Goal: Check status: Check status

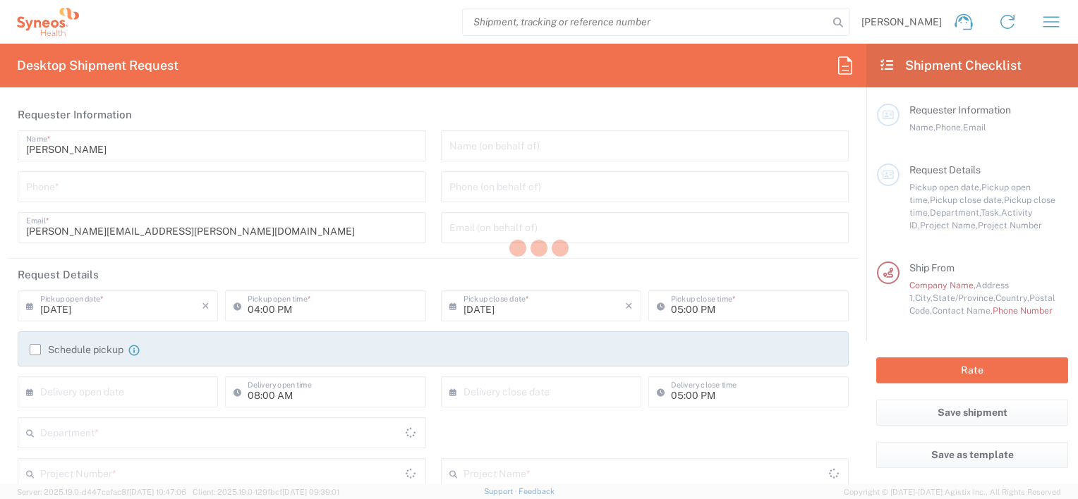
type input "Department"
type input "[US_STATE]"
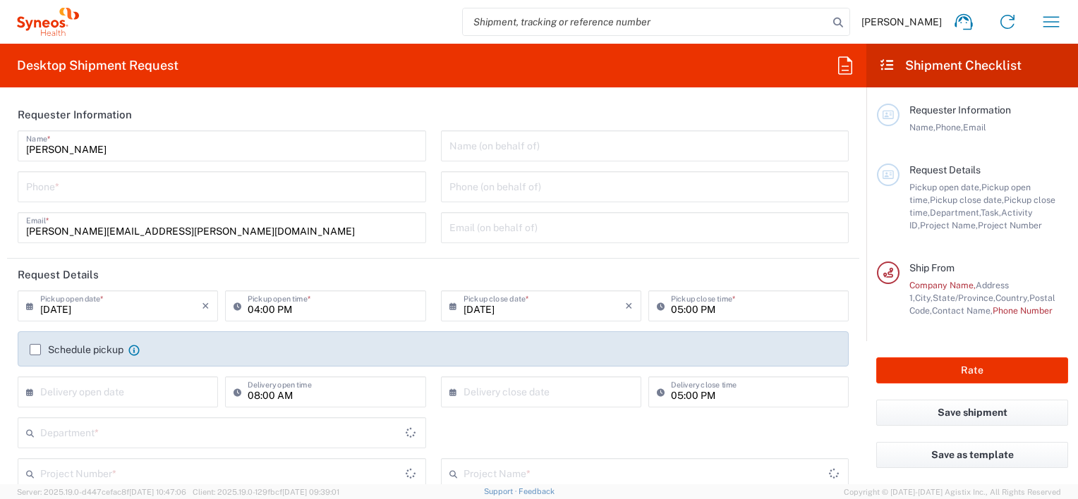
type input "[GEOGRAPHIC_DATA]"
type input "Syneos Health, LLC-[GEOGRAPHIC_DATA] [GEOGRAPHIC_DATA] [GEOGRAPHIC_DATA]"
click at [1052, 19] on icon "button" at bounding box center [1051, 22] width 23 height 23
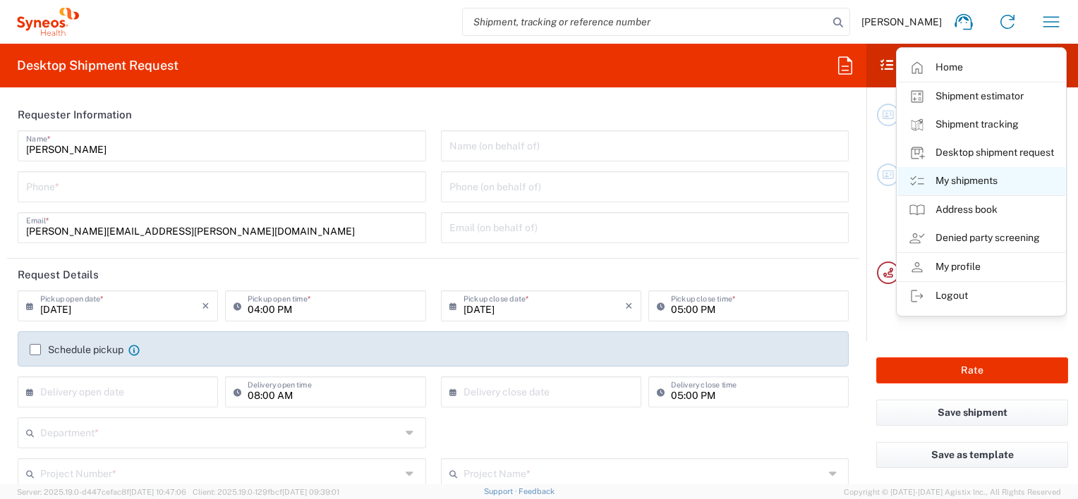
click at [962, 182] on link "My shipments" at bounding box center [981, 181] width 168 height 28
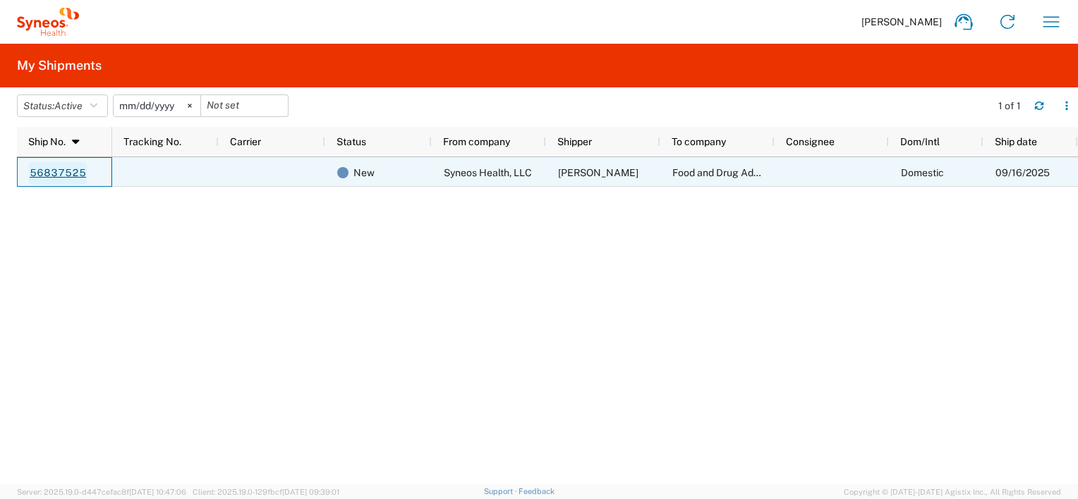
click at [52, 175] on link "56837525" at bounding box center [58, 173] width 58 height 23
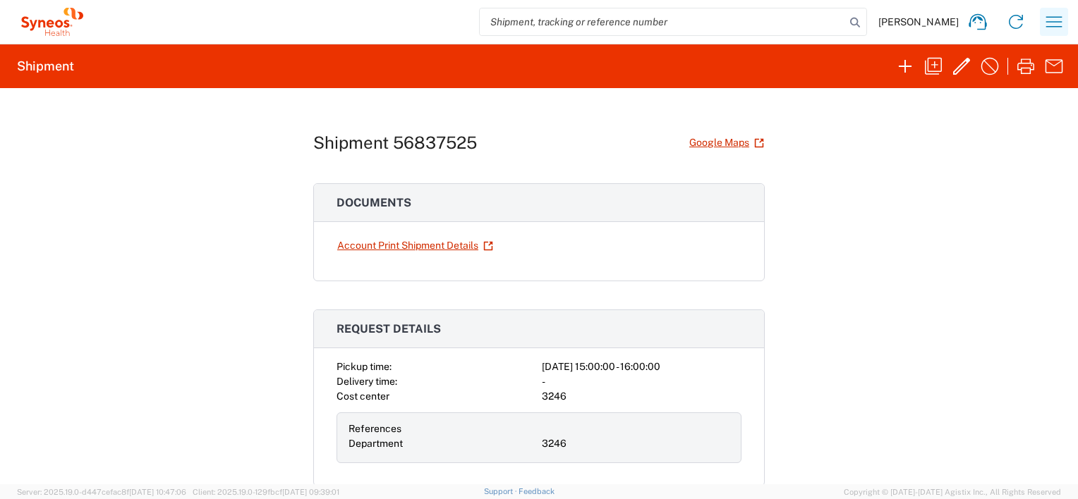
click at [1049, 23] on icon "button" at bounding box center [1053, 22] width 23 height 23
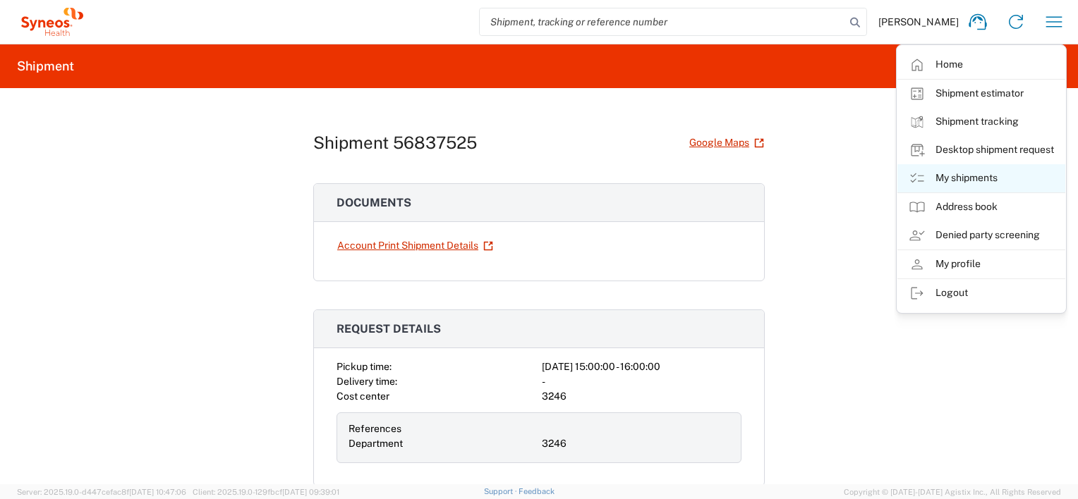
click at [979, 176] on link "My shipments" at bounding box center [981, 178] width 168 height 28
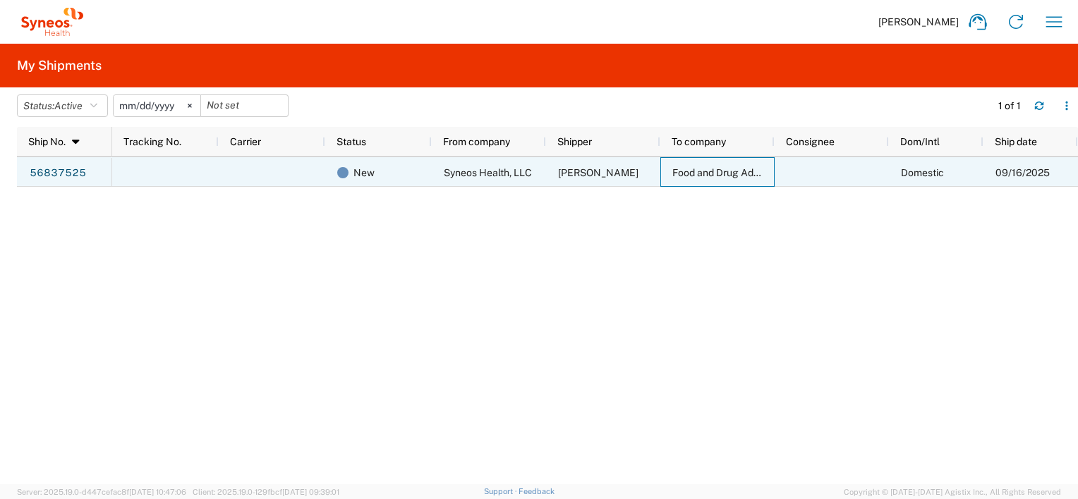
click at [713, 172] on span "Food and Drug Administration" at bounding box center [739, 172] width 134 height 11
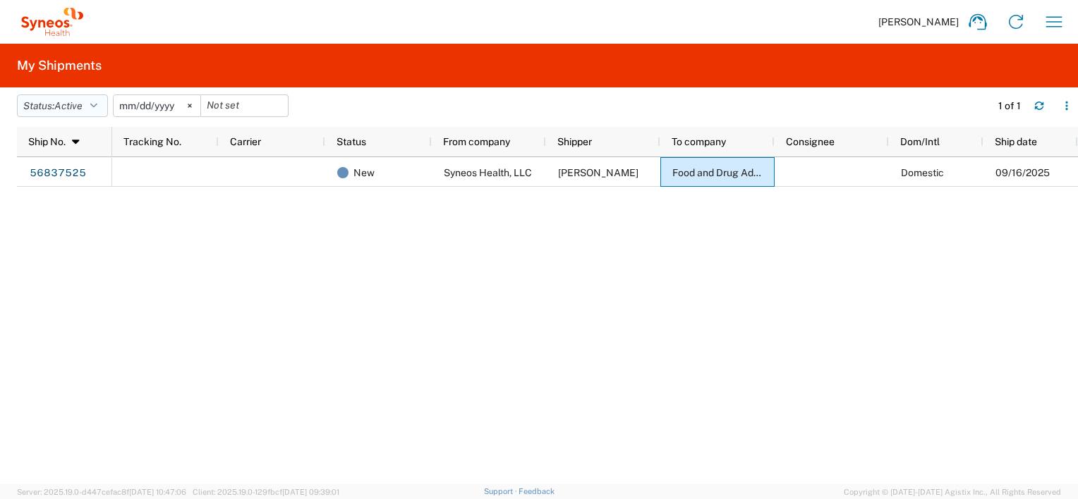
click at [90, 105] on button "Status: Active" at bounding box center [62, 106] width 91 height 23
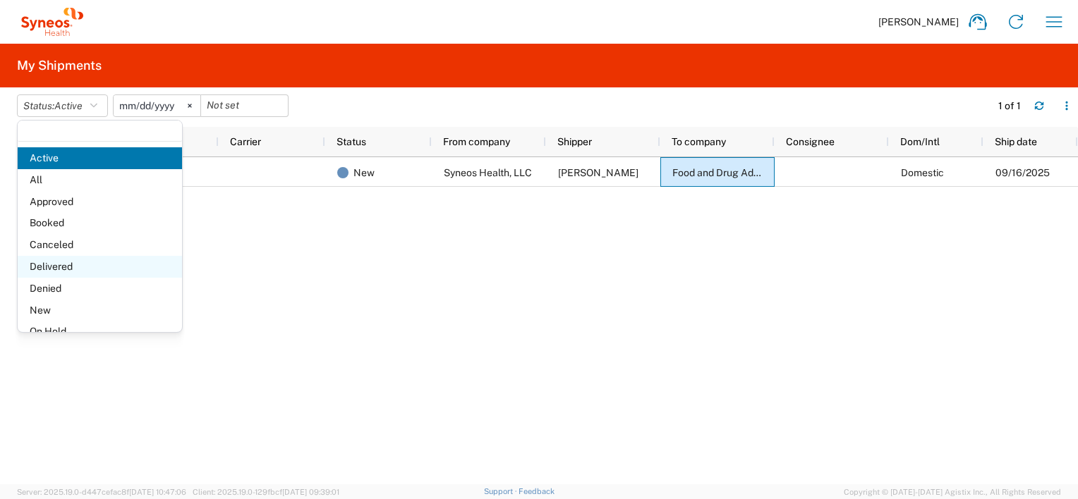
click at [65, 262] on span "Delivered" at bounding box center [100, 267] width 164 height 22
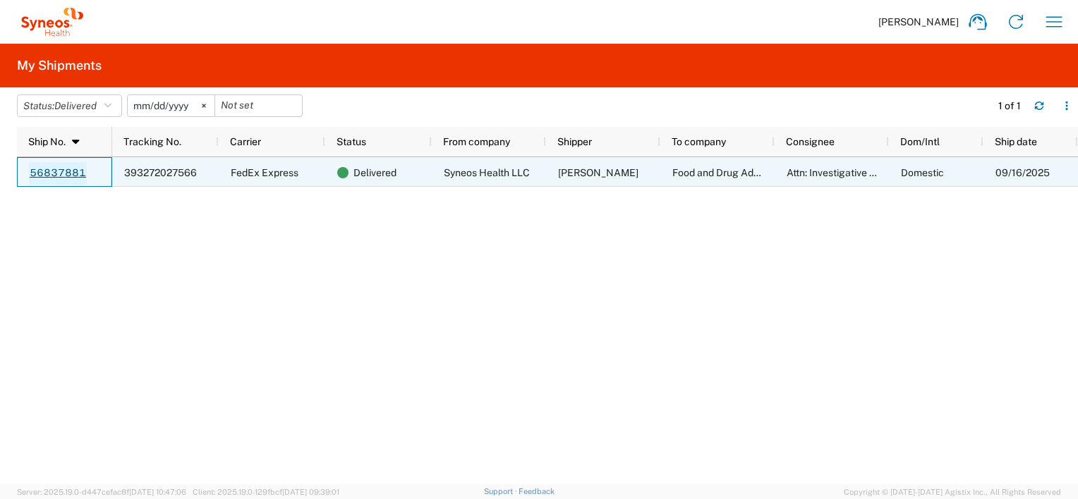
click at [62, 166] on link "56837881" at bounding box center [58, 173] width 58 height 23
click at [1025, 175] on span "09/16/2025" at bounding box center [1022, 172] width 54 height 11
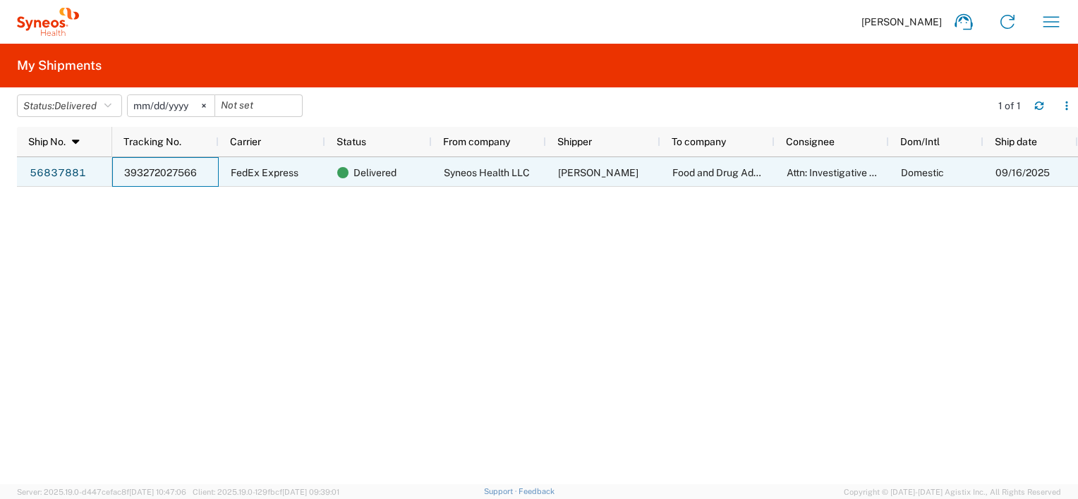
drag, startPoint x: 127, startPoint y: 173, endPoint x: 163, endPoint y: 173, distance: 36.0
click at [163, 173] on span "393272027566" at bounding box center [160, 172] width 73 height 11
click at [73, 172] on link "56837881" at bounding box center [58, 173] width 58 height 23
drag, startPoint x: 195, startPoint y: 172, endPoint x: 180, endPoint y: 173, distance: 15.5
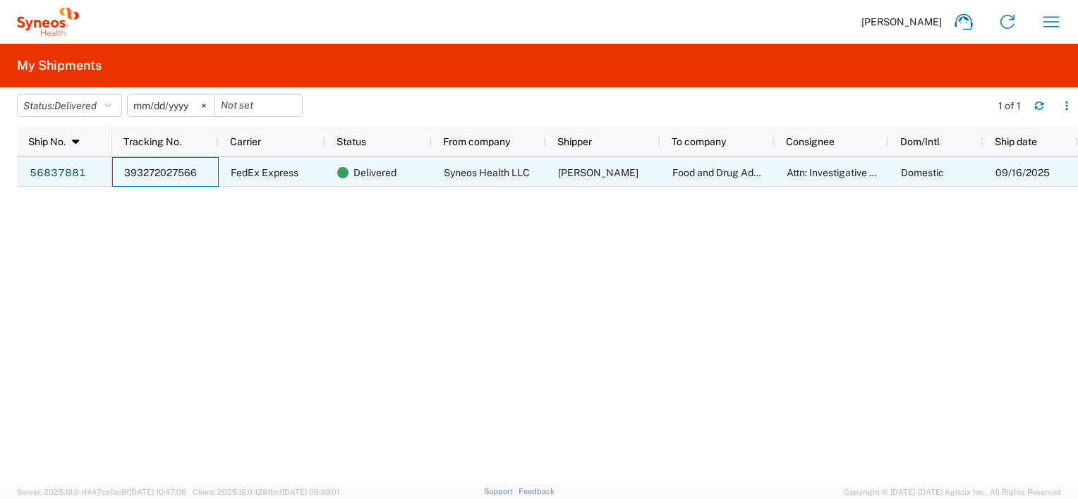
click at [180, 173] on span "393272027566" at bounding box center [160, 172] width 73 height 11
click at [178, 172] on span "393272027566" at bounding box center [160, 172] width 73 height 11
click at [156, 171] on span "393272027566" at bounding box center [160, 172] width 73 height 11
click at [139, 171] on span "393272027566" at bounding box center [160, 172] width 73 height 11
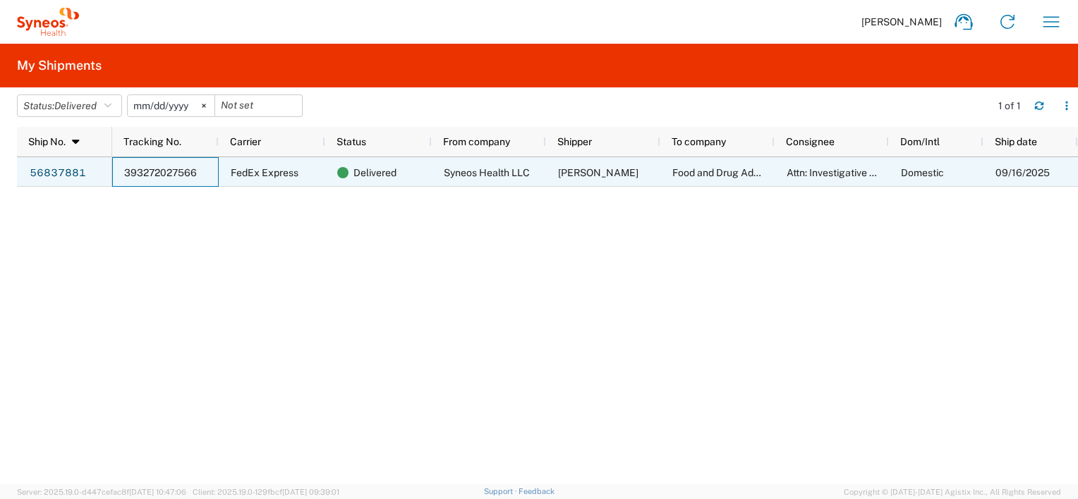
drag, startPoint x: 139, startPoint y: 171, endPoint x: 728, endPoint y: 331, distance: 610.3
click at [728, 331] on div "393272027566 FedEx Express Delivered Syneos Health LLC [PERSON_NAME] Food and D…" at bounding box center [594, 320] width 965 height 327
